Goal: Transaction & Acquisition: Purchase product/service

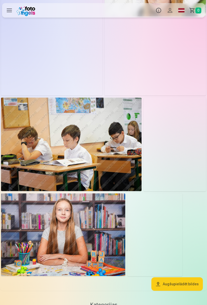
scroll to position [571, 0]
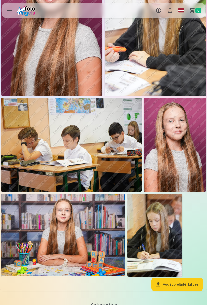
click at [196, 283] on button "Augšupielādēt bildes" at bounding box center [178, 284] width 52 height 13
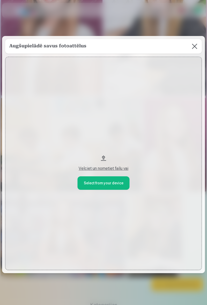
click at [191, 54] on button at bounding box center [195, 46] width 15 height 15
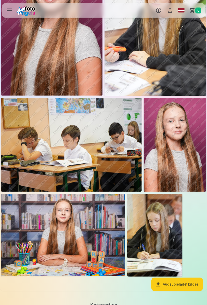
click at [194, 285] on button "Augšupielādēt bildes" at bounding box center [178, 284] width 52 height 13
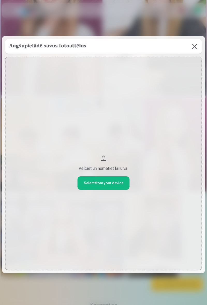
click at [101, 165] on button "Velciet un nometiet failu vai" at bounding box center [103, 164] width 197 height 214
click at [117, 172] on div "Velciet un nometiet failu vai" at bounding box center [103, 169] width 187 height 6
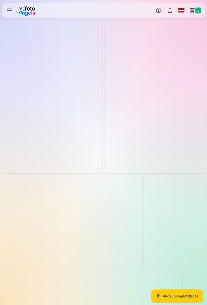
scroll to position [494, 0]
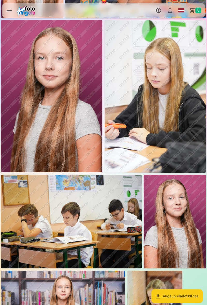
click at [194, 303] on button "Augšupielādēt bildes" at bounding box center [178, 296] width 52 height 13
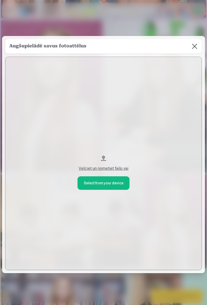
click at [188, 46] on button at bounding box center [195, 46] width 15 height 15
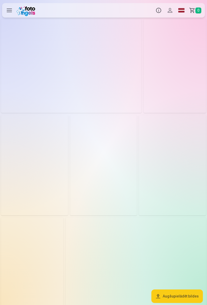
scroll to position [0, 0]
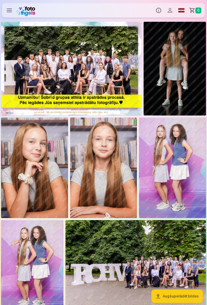
click at [105, 65] on img at bounding box center [71, 69] width 141 height 94
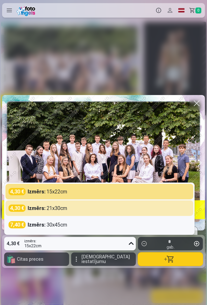
click at [58, 210] on div "Izmērs : 21x30cm" at bounding box center [48, 208] width 40 height 7
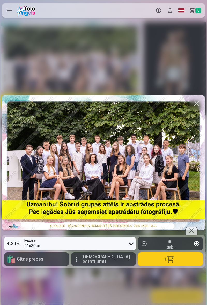
click at [170, 261] on button "button" at bounding box center [170, 259] width 65 height 13
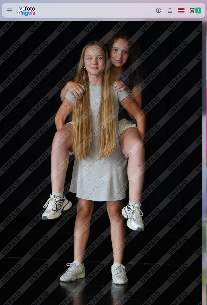
scroll to position [0, 207]
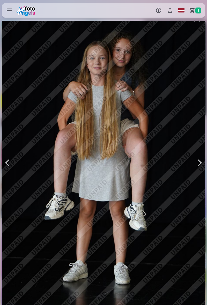
click at [175, 184] on div at bounding box center [103, 163] width 203 height 305
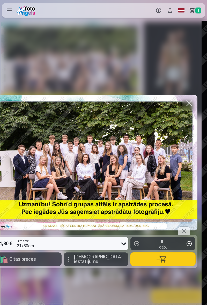
scroll to position [0, 2]
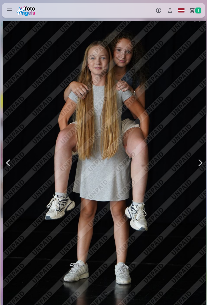
scroll to position [0, 207]
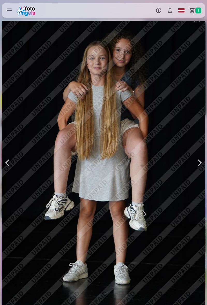
click at [171, 221] on div at bounding box center [103, 163] width 203 height 305
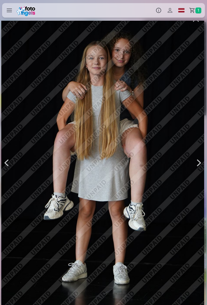
click at [157, 162] on div at bounding box center [102, 163] width 203 height 305
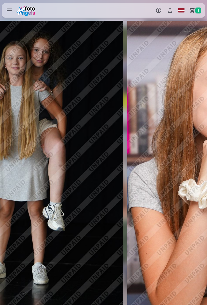
scroll to position [0, 415]
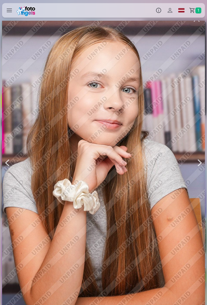
click at [144, 305] on button "button" at bounding box center [170, 306] width 65 height 13
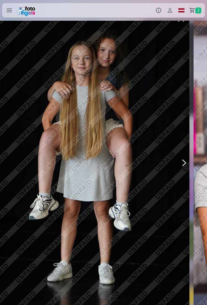
scroll to position [0, 207]
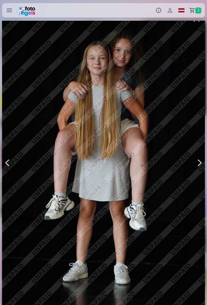
click at [199, 15] on link "Grozs 2" at bounding box center [196, 10] width 18 height 15
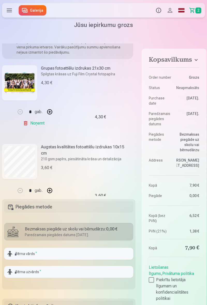
scroll to position [59, 0]
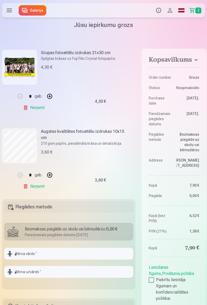
click at [39, 188] on link "Noņemt" at bounding box center [35, 186] width 24 height 10
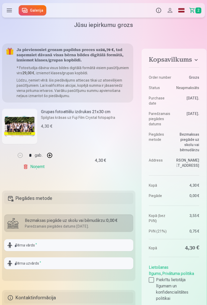
scroll to position [0, 0]
click at [35, 9] on link "Galerija" at bounding box center [33, 10] width 28 height 10
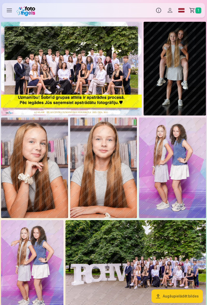
click at [193, 88] on img at bounding box center [175, 69] width 62 height 94
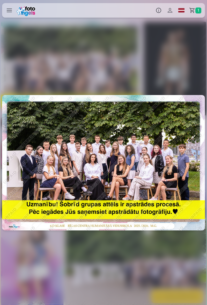
scroll to position [0, 207]
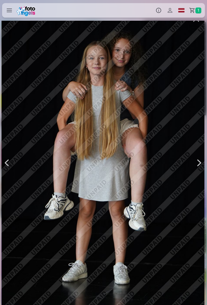
scroll to position [0, 207]
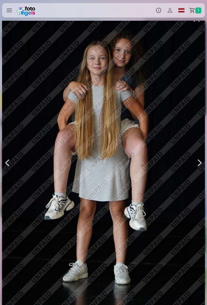
click at [84, 132] on div at bounding box center [103, 163] width 203 height 305
click at [111, 159] on div at bounding box center [103, 163] width 203 height 305
click at [116, 130] on div at bounding box center [103, 163] width 203 height 305
click at [107, 154] on div at bounding box center [103, 163] width 203 height 305
click at [107, 156] on div at bounding box center [103, 163] width 203 height 305
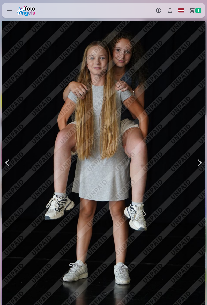
click at [114, 170] on div at bounding box center [103, 163] width 203 height 305
click at [115, 169] on div at bounding box center [103, 163] width 203 height 305
click at [113, 168] on div at bounding box center [103, 163] width 203 height 305
click at [116, 180] on div at bounding box center [103, 163] width 203 height 305
click at [119, 181] on div at bounding box center [103, 163] width 203 height 305
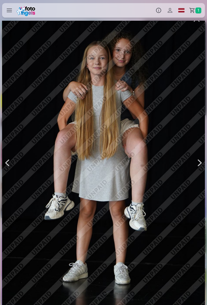
click at [111, 231] on div at bounding box center [103, 163] width 203 height 305
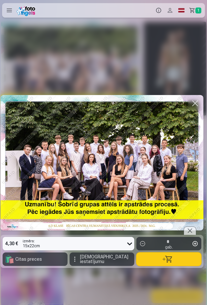
scroll to position [0, 1]
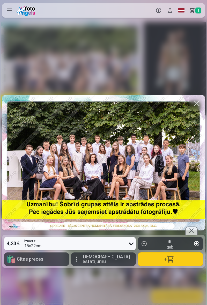
click at [97, 258] on span "Vairāk iestatījumu" at bounding box center [107, 259] width 51 height 9
click at [126, 284] on div "4,30 € izmērs : 15x22cm * gab. 🛍 Citas preces Vairāk iestatījumu" at bounding box center [103, 163] width 207 height 285
click at [194, 226] on button at bounding box center [191, 226] width 21 height 17
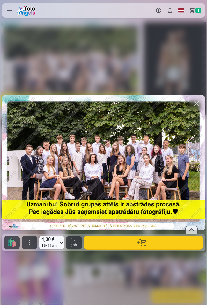
click at [194, 229] on div at bounding box center [192, 230] width 12 height 8
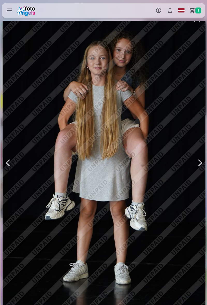
scroll to position [0, 207]
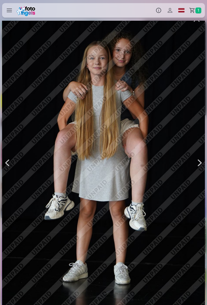
click at [113, 151] on div at bounding box center [103, 163] width 203 height 305
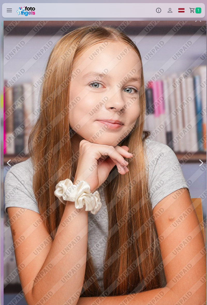
click at [128, 179] on div at bounding box center [105, 163] width 203 height 305
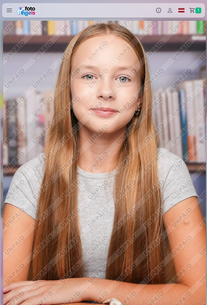
click at [123, 192] on div at bounding box center [104, 163] width 203 height 305
click at [123, 189] on div at bounding box center [104, 163] width 203 height 305
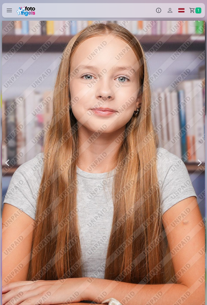
scroll to position [0, 799]
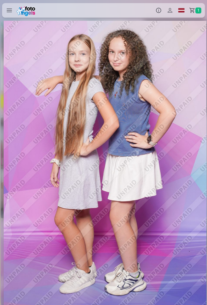
scroll to position [0, 1037]
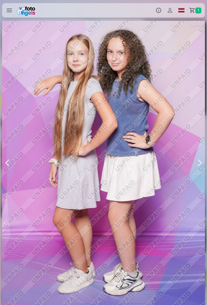
click at [142, 180] on div at bounding box center [103, 163] width 203 height 305
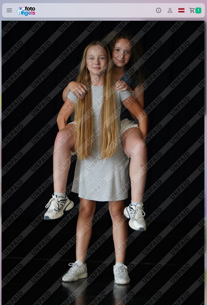
scroll to position [0, 207]
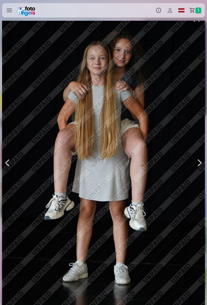
click at [134, 168] on div at bounding box center [103, 163] width 203 height 305
click at [127, 182] on div at bounding box center [103, 163] width 203 height 305
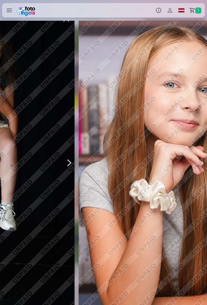
click at [133, 183] on div at bounding box center [180, 163] width 203 height 305
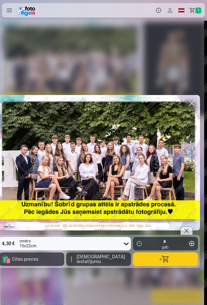
scroll to position [0, 1]
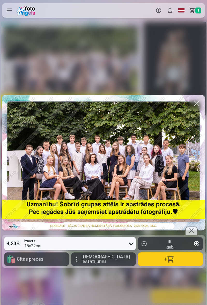
click at [7, 9] on label at bounding box center [9, 10] width 15 height 15
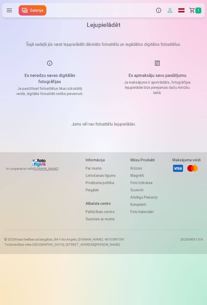
click at [166, 77] on h5 "Es apmaksāju savu pasūtījumu" at bounding box center [157, 76] width 70 height 6
click at [34, 11] on link "Galerija" at bounding box center [33, 10] width 28 height 10
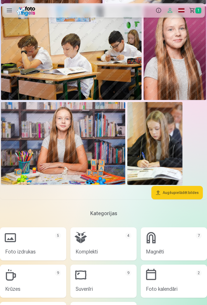
scroll to position [665, 0]
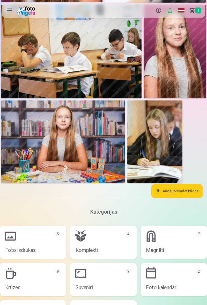
click at [82, 158] on img at bounding box center [63, 142] width 124 height 83
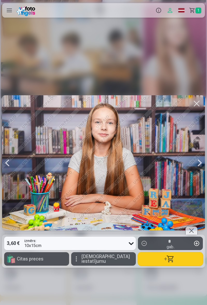
click at [169, 263] on button "button" at bounding box center [170, 258] width 65 height 13
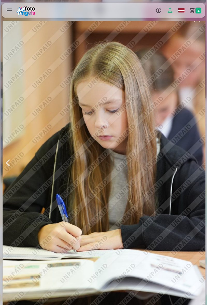
scroll to position [0, 3524]
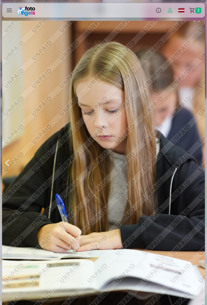
click at [162, 196] on div at bounding box center [103, 163] width 203 height 305
click at [157, 197] on div at bounding box center [103, 163] width 203 height 305
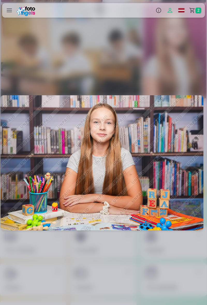
scroll to position [0, 3317]
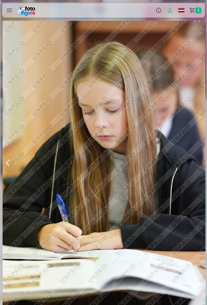
scroll to position [0, 3524]
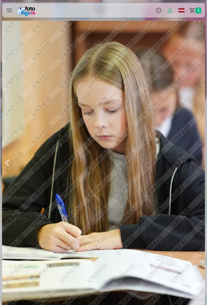
click at [153, 202] on div at bounding box center [103, 163] width 203 height 305
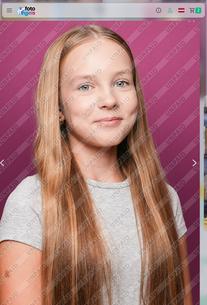
scroll to position [0, 3110]
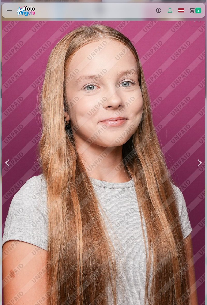
click at [165, 218] on div at bounding box center [103, 163] width 203 height 305
click at [149, 228] on div at bounding box center [103, 163] width 203 height 305
click at [147, 229] on div at bounding box center [103, 163] width 203 height 305
click at [10, 166] on div at bounding box center [7, 163] width 10 height 305
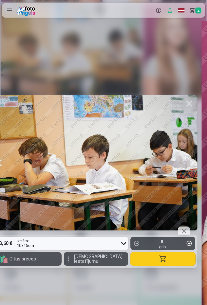
scroll to position [0, 2902]
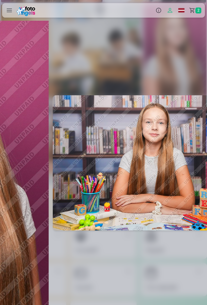
scroll to position [0, 3317]
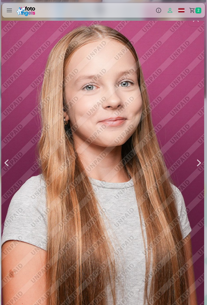
scroll to position [0, 3110]
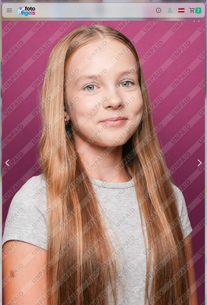
click at [194, 12] on link "Grozs 2" at bounding box center [196, 10] width 18 height 15
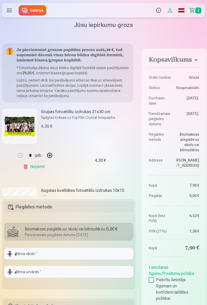
click at [33, 10] on link "Galerija" at bounding box center [33, 10] width 28 height 10
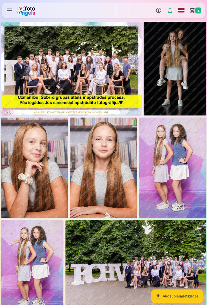
click at [186, 75] on img at bounding box center [175, 69] width 62 height 94
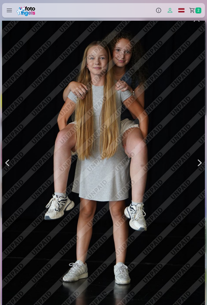
scroll to position [0, 208]
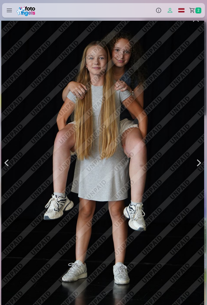
scroll to position [0, 207]
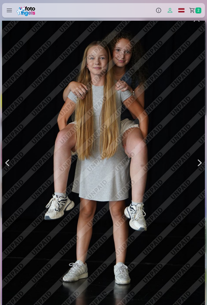
click at [5, 159] on div at bounding box center [7, 163] width 10 height 305
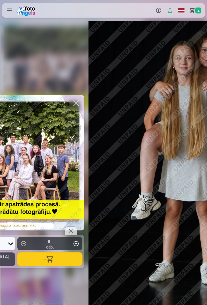
scroll to position [0, 207]
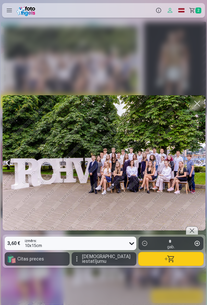
scroll to position [0, 1244]
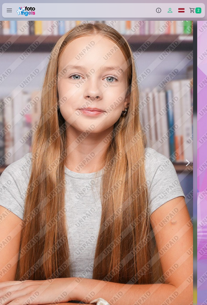
scroll to position [0, 622]
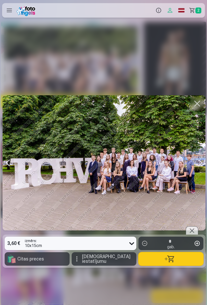
scroll to position [0, 1244]
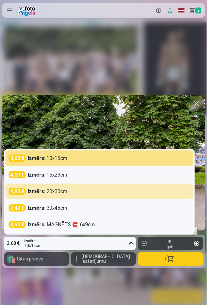
click at [79, 194] on div "4,80 € Izmērs : 20x30cm" at bounding box center [100, 191] width 182 height 7
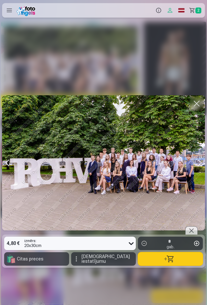
click at [165, 260] on button "button" at bounding box center [170, 258] width 65 height 13
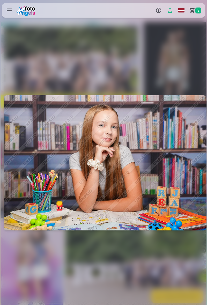
scroll to position [0, 2280]
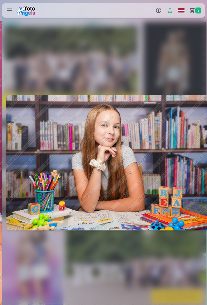
scroll to position [0, 2280]
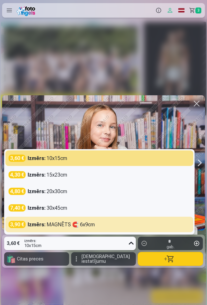
click at [140, 273] on div "5 results available. Use Up and Down to choose options, press Enter to select t…" at bounding box center [103, 163] width 207 height 285
click at [154, 288] on div "5 results available. Use Up and Down to choose options, press Enter to select t…" at bounding box center [103, 163] width 207 height 285
click at [169, 95] on div "5 results available. Use Up and Down to choose options, press Enter to select t…" at bounding box center [103, 163] width 207 height 285
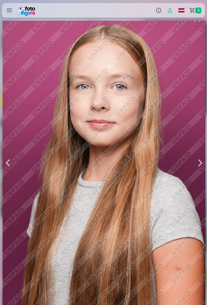
scroll to position [0, 2488]
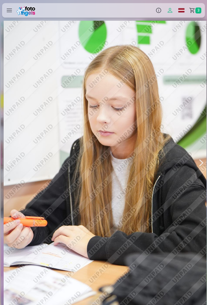
scroll to position [0, 2695]
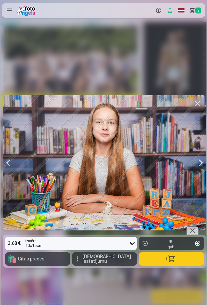
scroll to position [0, 3317]
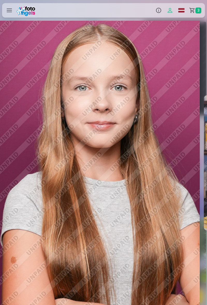
scroll to position [0, 2073]
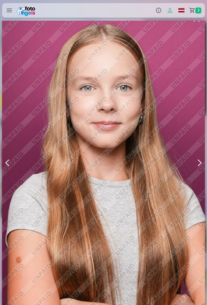
click at [198, 12] on span "3" at bounding box center [199, 11] width 6 height 6
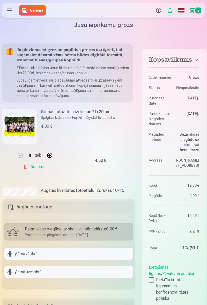
click at [34, 12] on link "Galerija" at bounding box center [33, 10] width 28 height 10
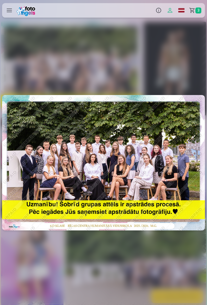
scroll to position [0, 3110]
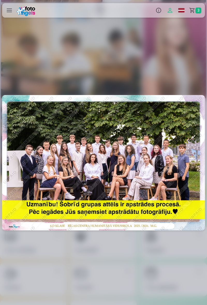
scroll to position [0, 3317]
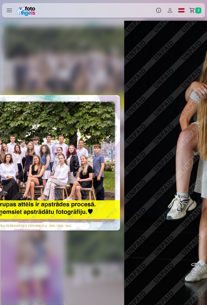
scroll to position [0, 181]
